Goal: Check status: Check status

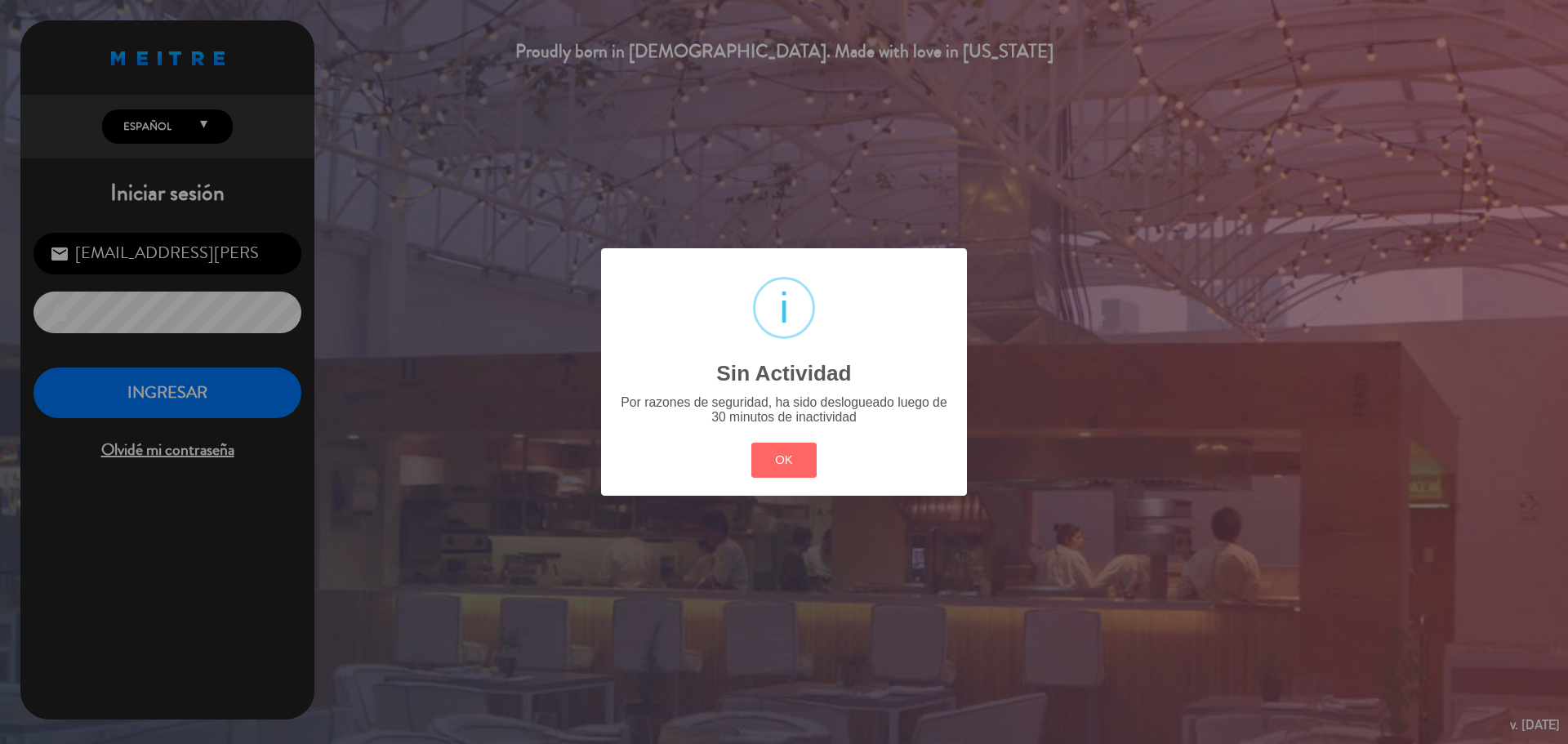
click at [807, 463] on button "OK" at bounding box center [784, 460] width 66 height 35
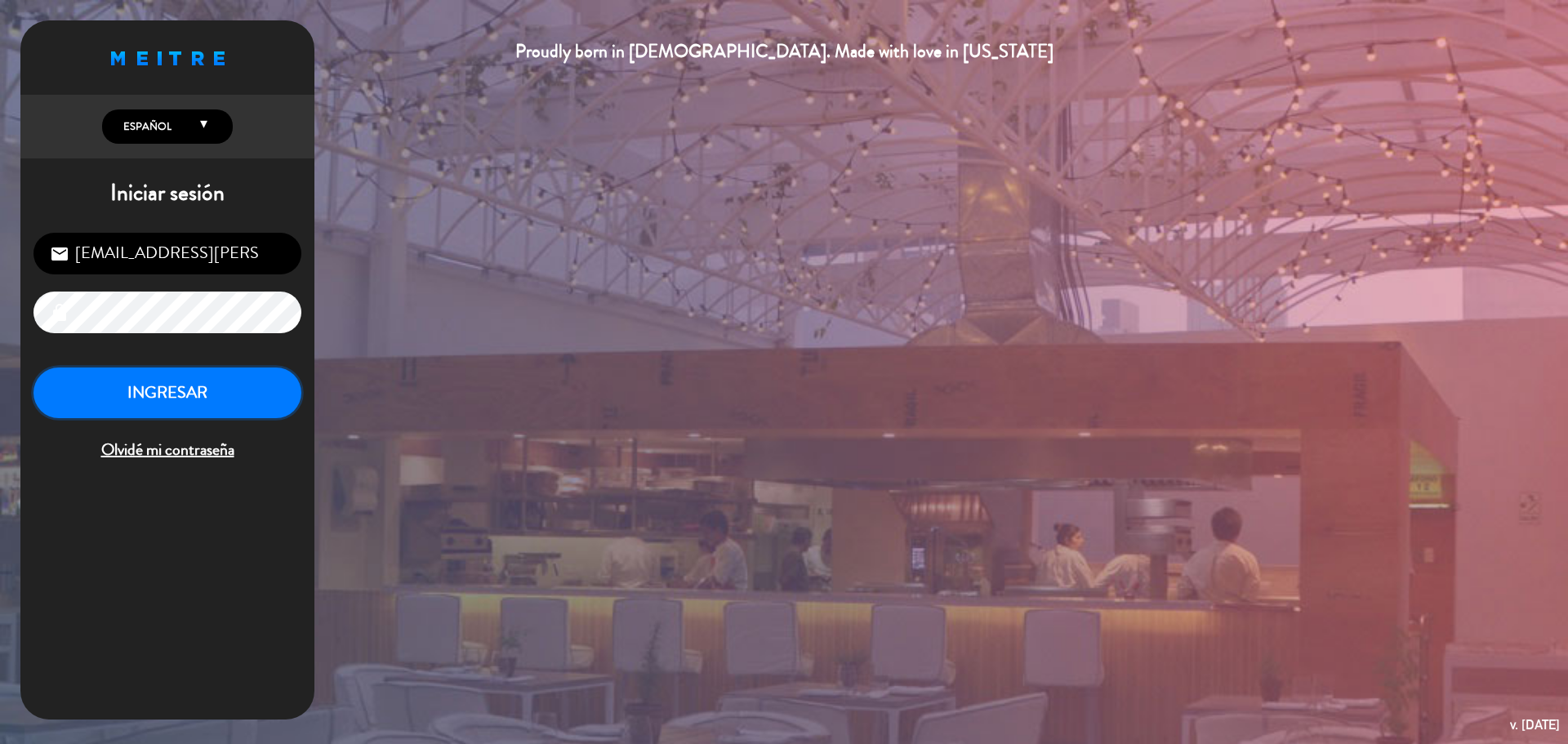
click at [134, 388] on button "INGRESAR" at bounding box center [167, 393] width 268 height 52
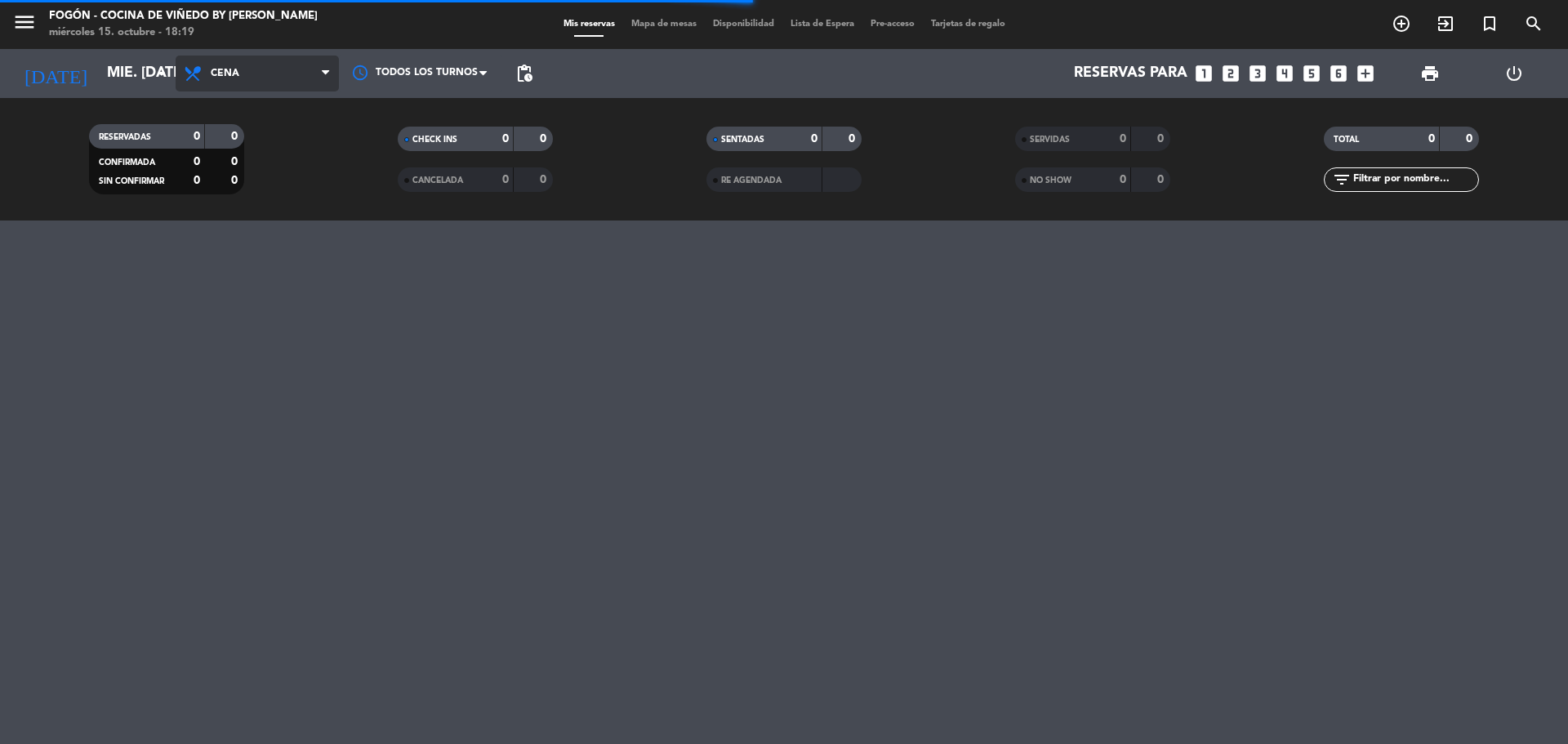
click at [261, 76] on span "Cena" at bounding box center [257, 73] width 163 height 36
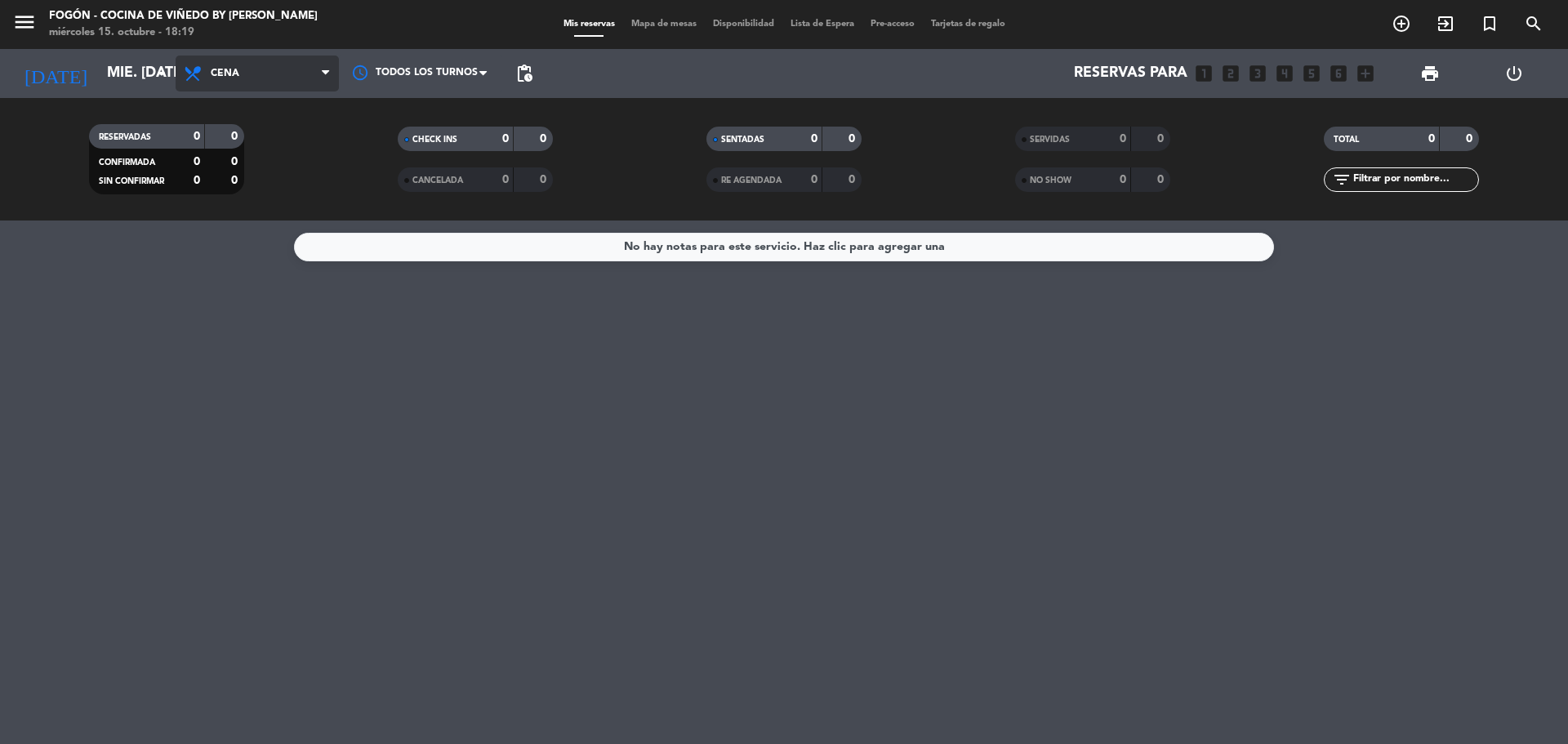
click at [258, 80] on span "Cena" at bounding box center [257, 73] width 163 height 36
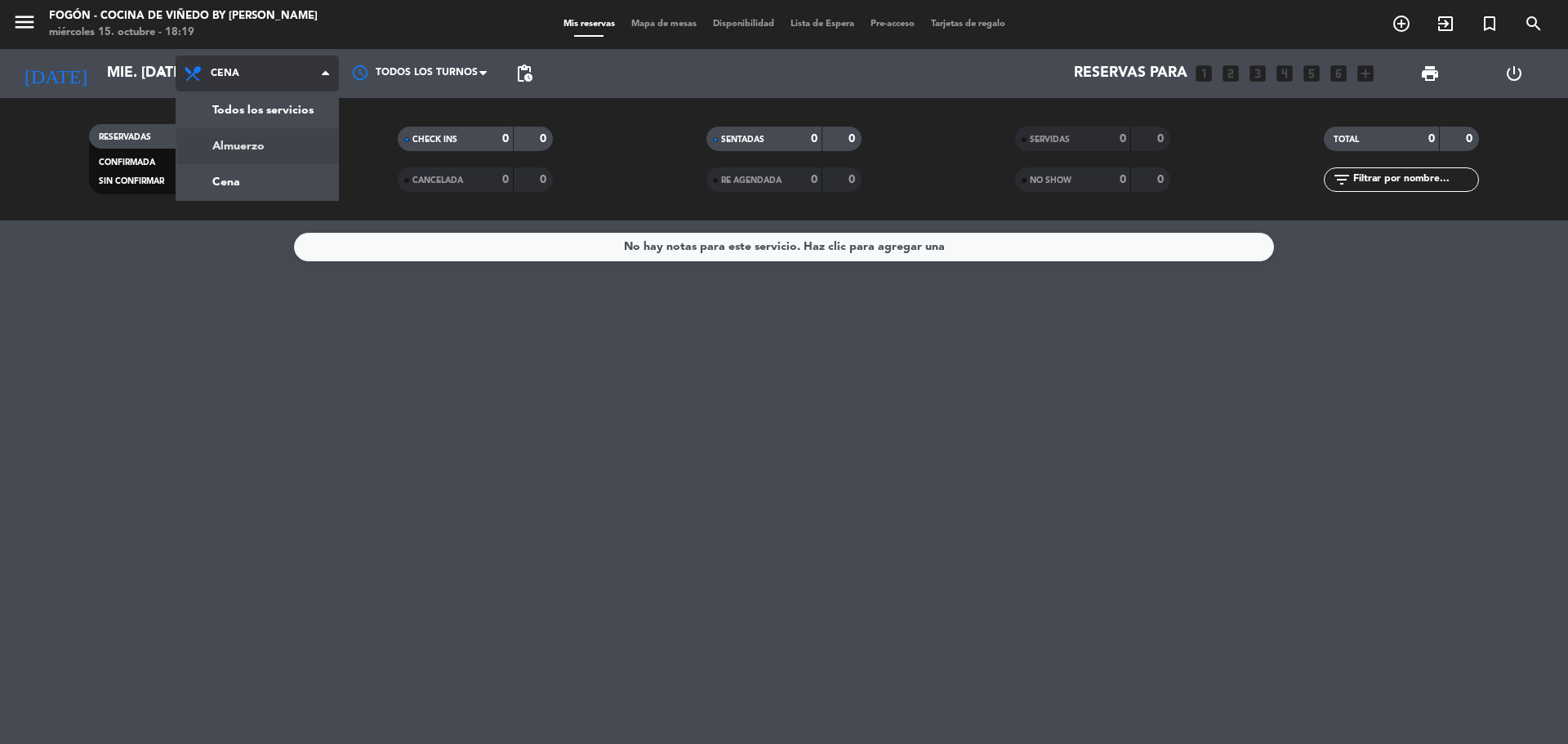
click at [279, 147] on div "menu Fogón - Cocina de viñedo by [PERSON_NAME] miércoles 15. octubre - 18:19 Mi…" at bounding box center [784, 110] width 1568 height 221
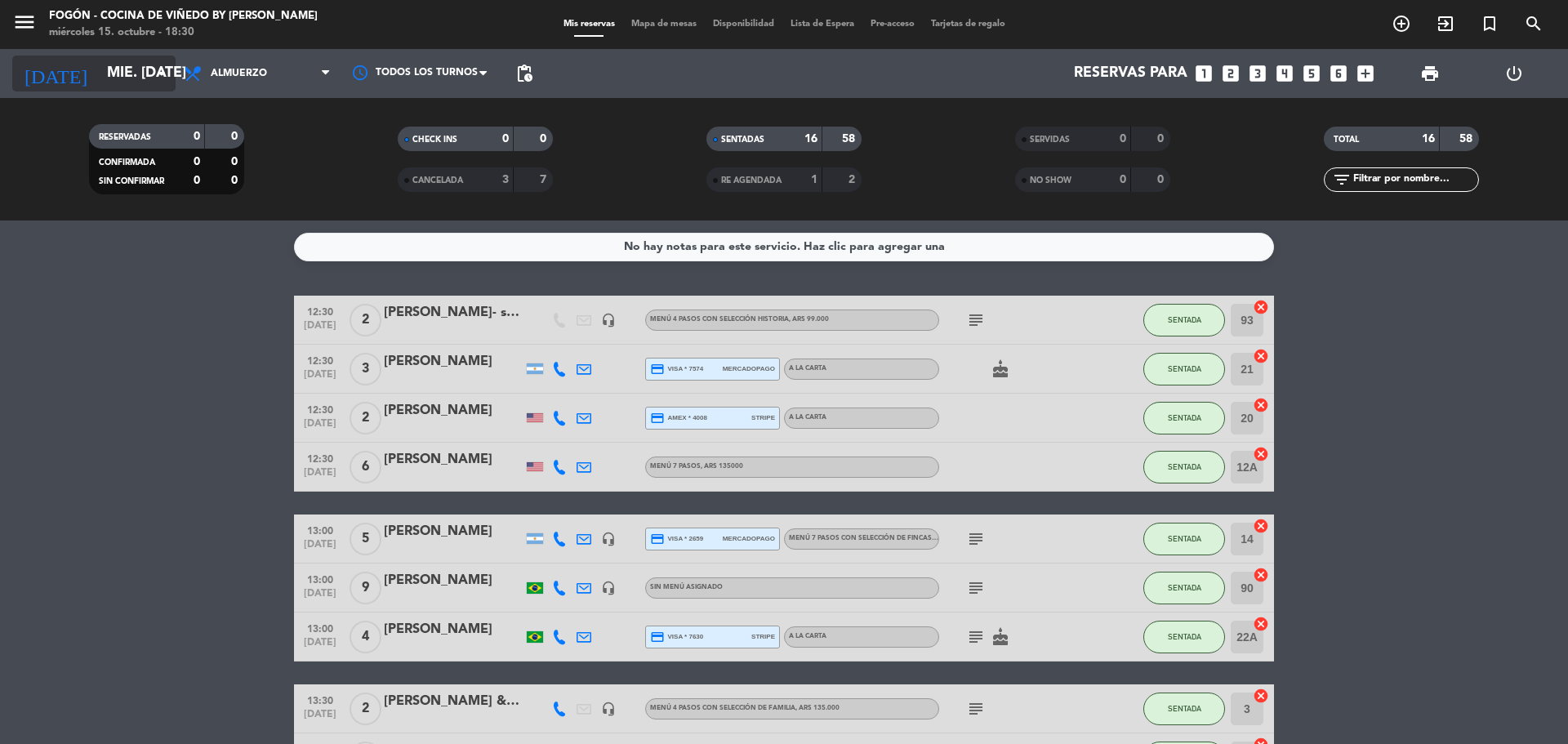
click at [99, 75] on input "mié. [DATE]" at bounding box center [194, 73] width 189 height 33
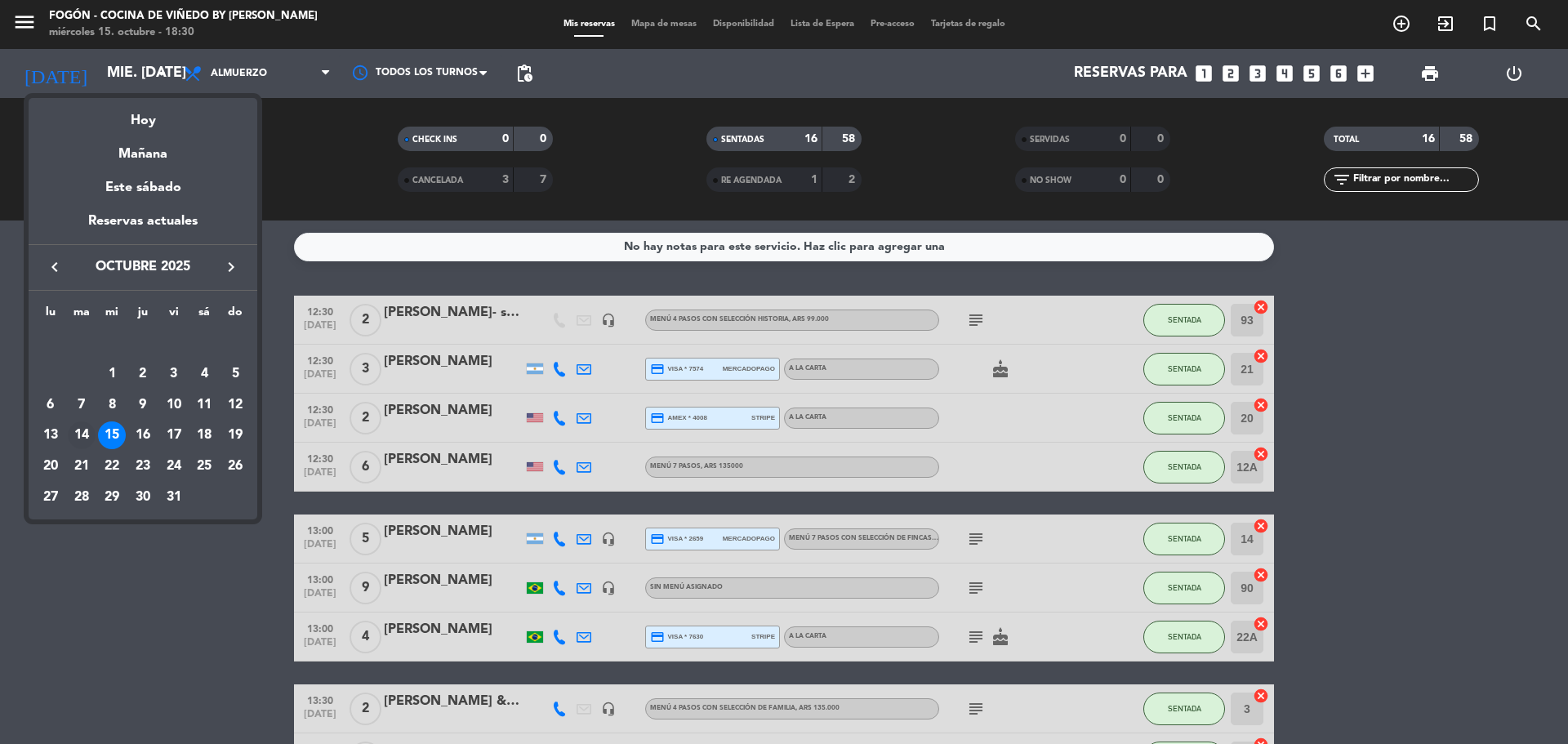
click at [81, 435] on div "14" at bounding box center [81, 435] width 28 height 28
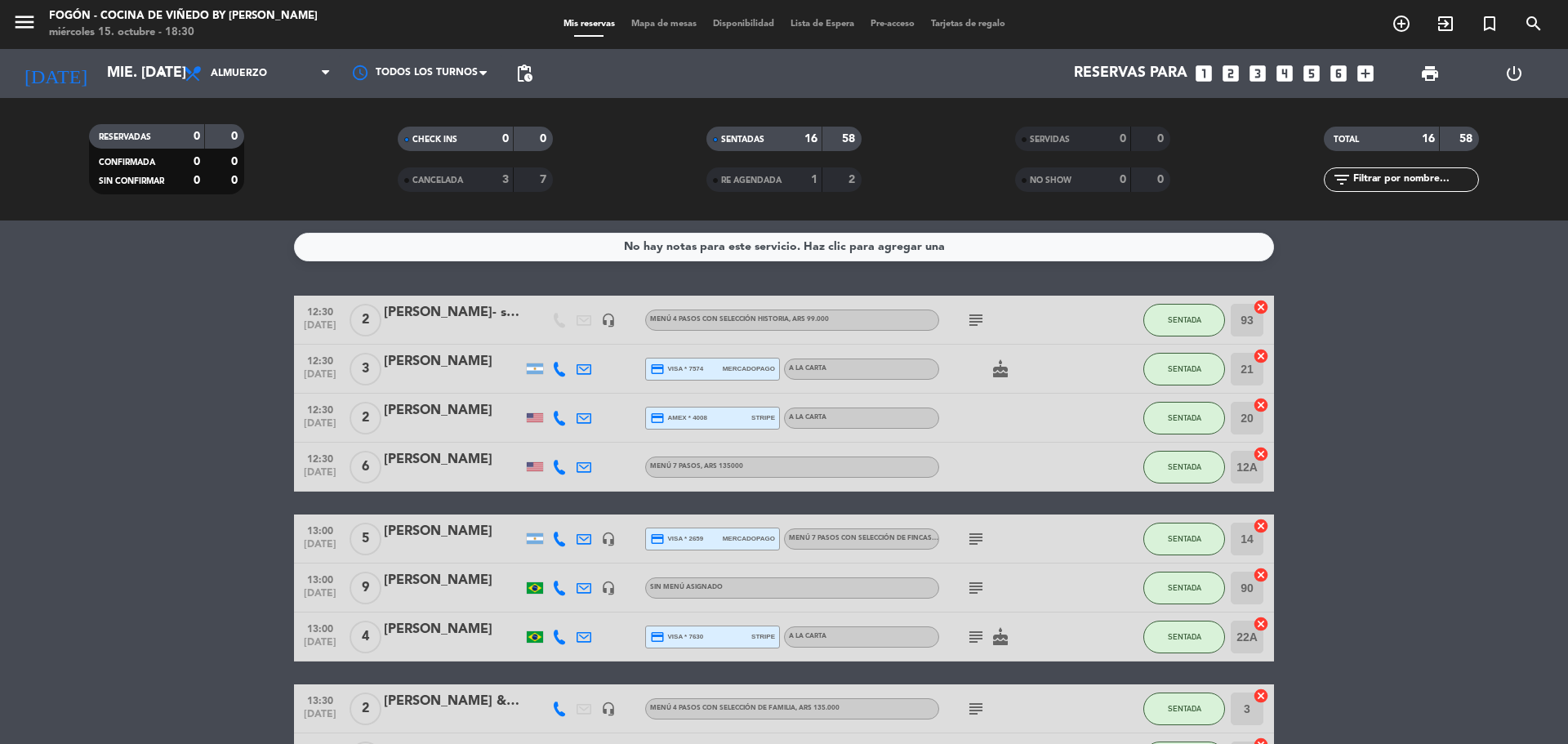
type input "[DATE] oct."
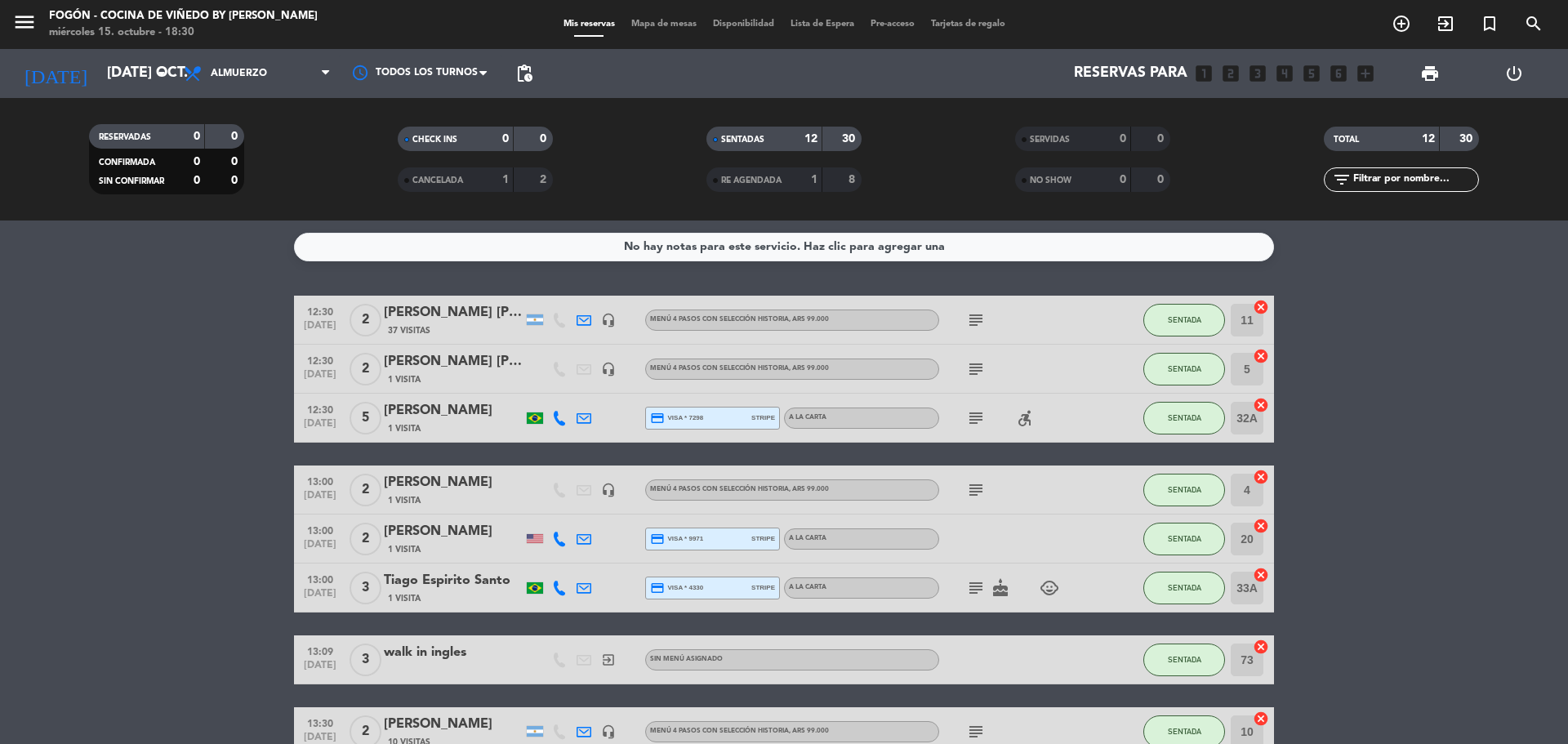
click at [976, 408] on icon "subject" at bounding box center [976, 418] width 20 height 20
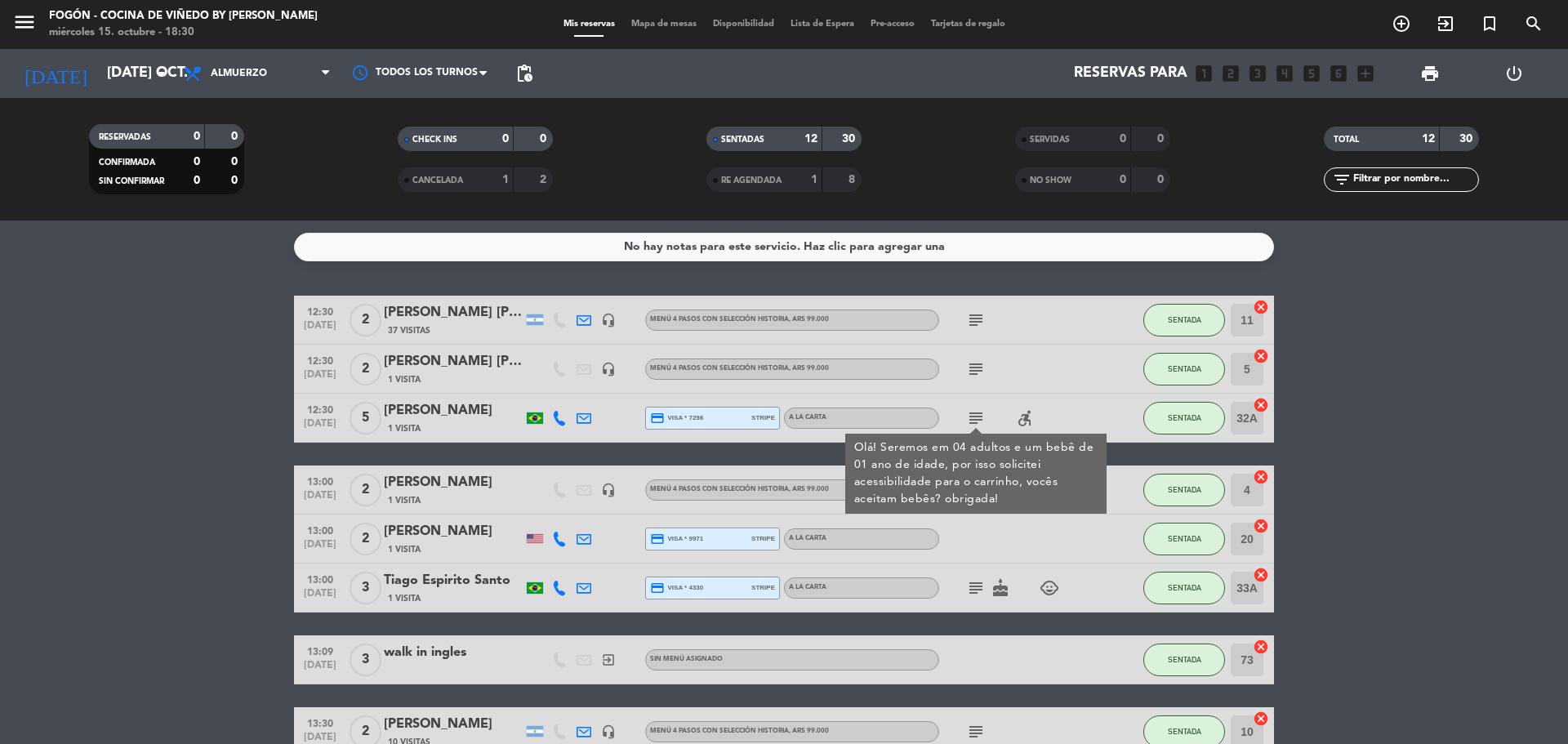
click at [971, 585] on icon "subject" at bounding box center [976, 588] width 20 height 20
